Goal: Information Seeking & Learning: Learn about a topic

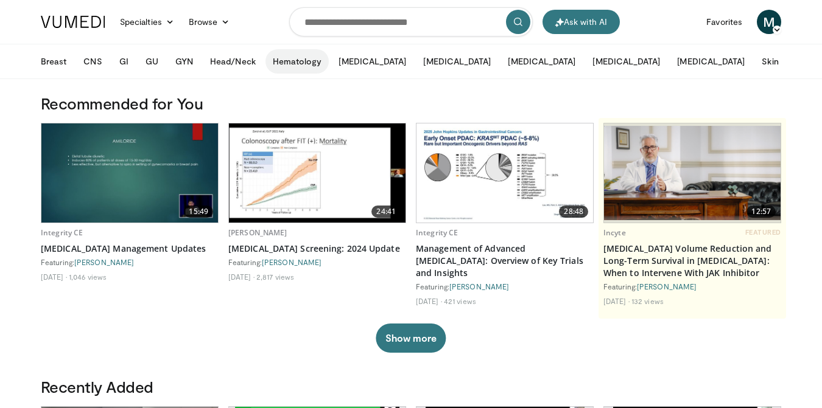
click at [284, 66] on button "Hematology" at bounding box center [297, 61] width 64 height 24
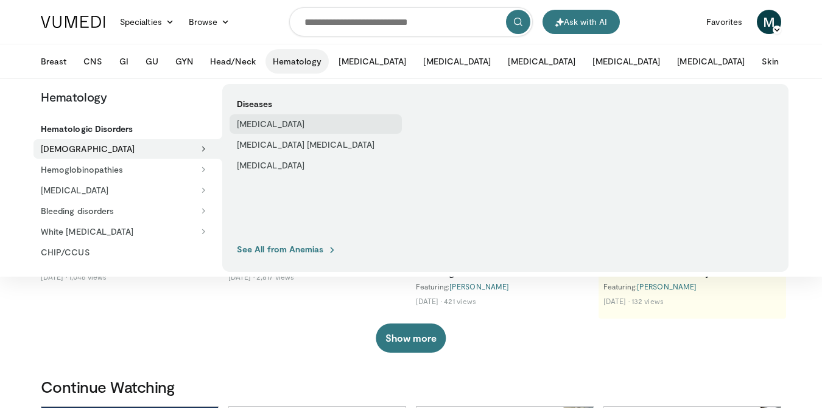
click at [252, 127] on link "[MEDICAL_DATA]" at bounding box center [315, 123] width 172 height 19
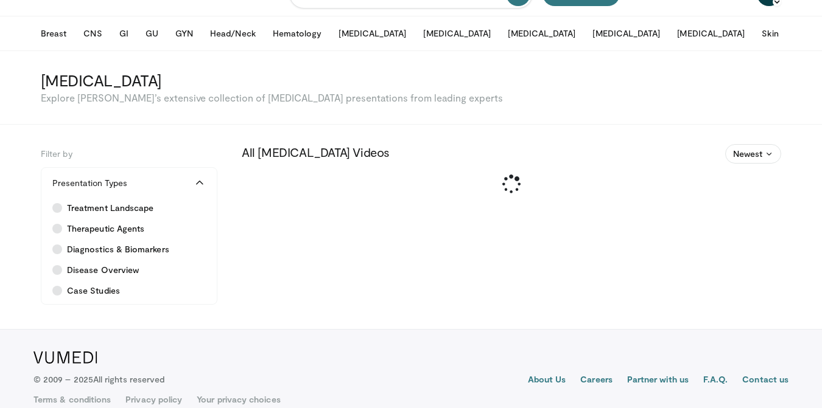
scroll to position [45, 0]
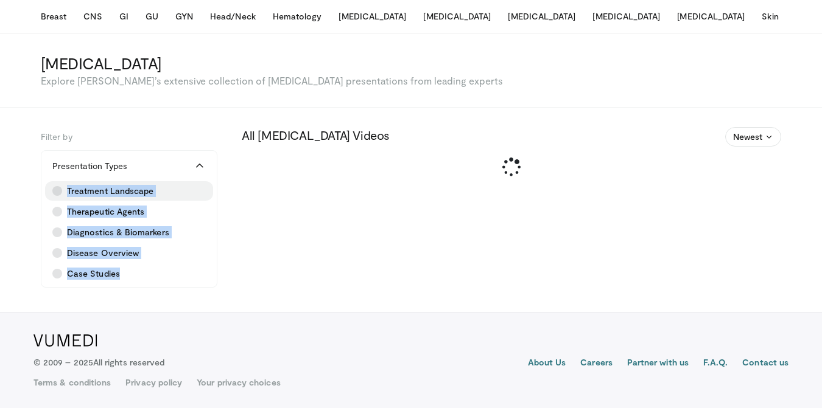
drag, startPoint x: 191, startPoint y: 283, endPoint x: 47, endPoint y: 186, distance: 173.2
click at [47, 186] on div "Treatment Landscape Therapeutic Agents Diagnostics & Biomarkers Disease Overvie…" at bounding box center [128, 234] width 175 height 106
copy div "Treatment Landscape Therapeutic Agents Diagnostics & Biomarkers Disease Overvie…"
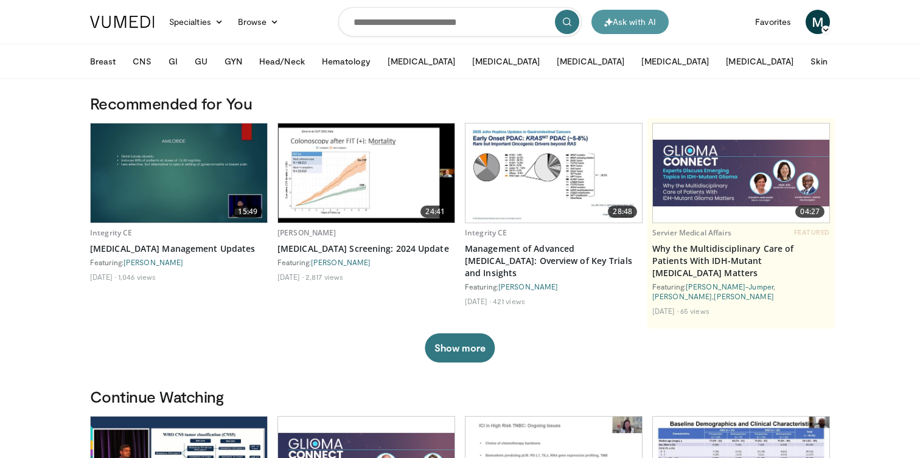
click at [633, 26] on button "Ask with AI" at bounding box center [630, 22] width 77 height 24
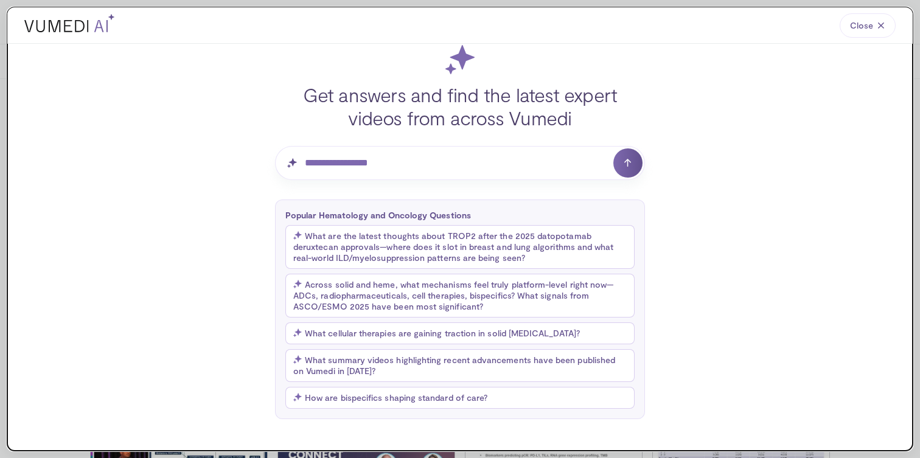
click at [445, 108] on h4 "Get answers and find the latest expert videos from across Vumedi" at bounding box center [460, 106] width 370 height 46
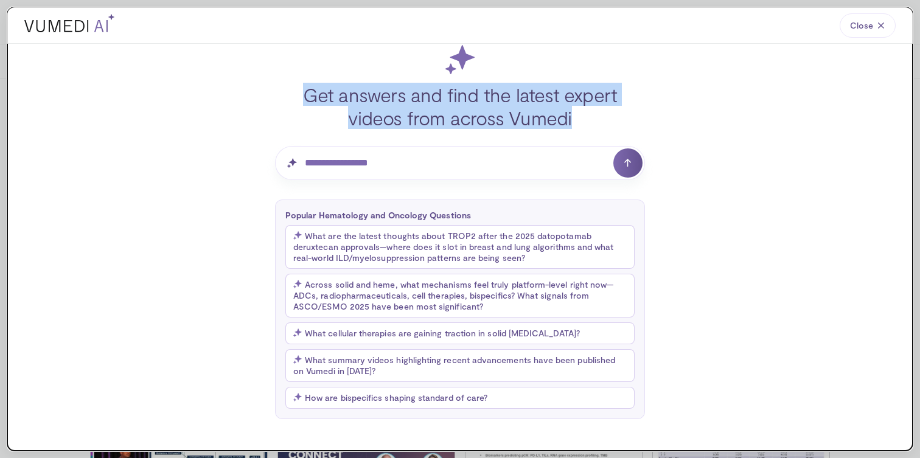
click at [445, 108] on h4 "Get answers and find the latest expert videos from across Vumedi" at bounding box center [460, 106] width 370 height 46
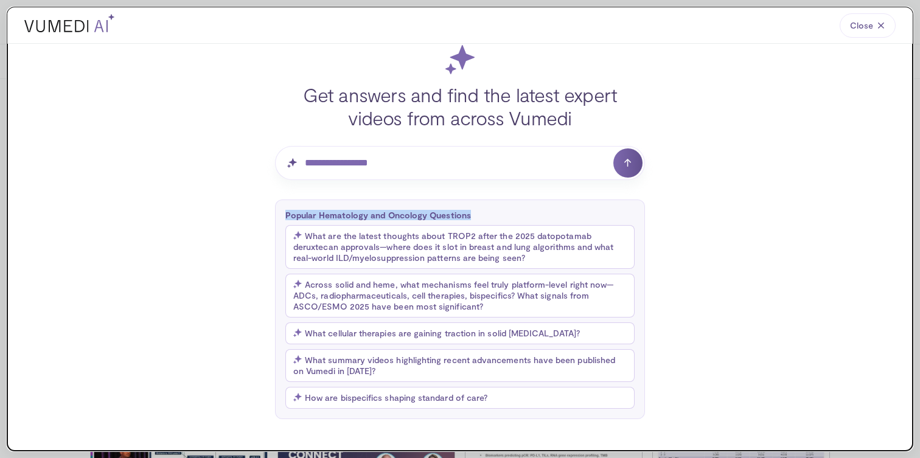
drag, startPoint x: 468, startPoint y: 212, endPoint x: 284, endPoint y: 215, distance: 184.4
click at [284, 215] on div "Popular Hematology and Oncology Questions What are the latest thoughts about TR…" at bounding box center [460, 310] width 370 height 220
copy p "Popular Hematology and Oncology Questions"
